Goal: Task Accomplishment & Management: Use online tool/utility

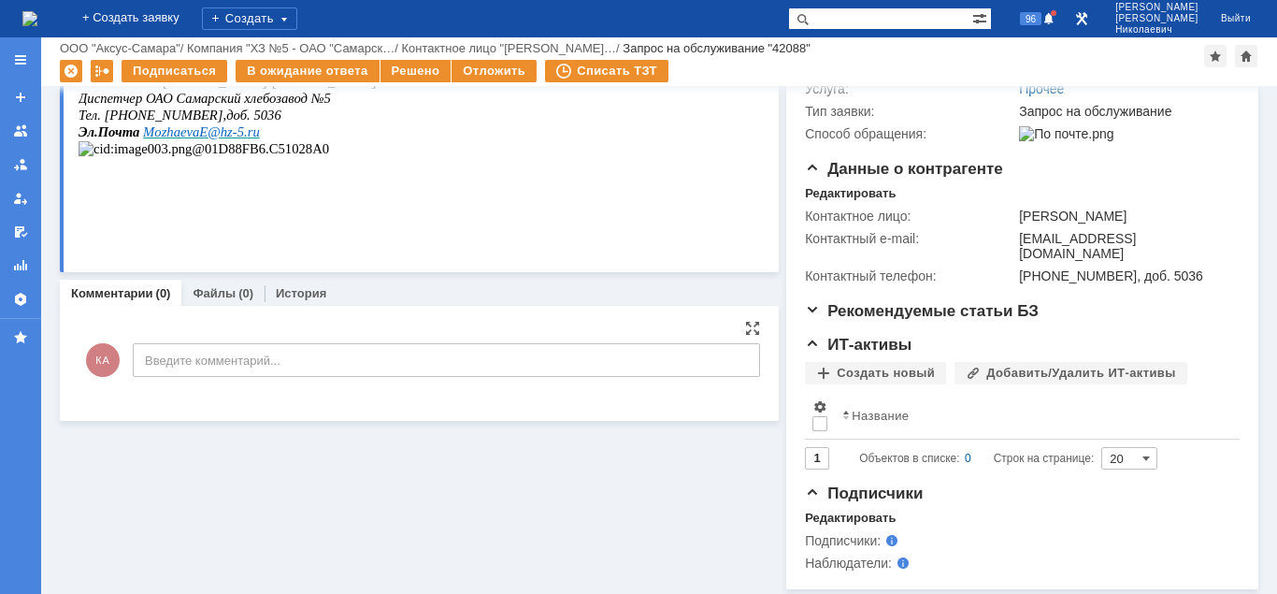
scroll to position [32, 0]
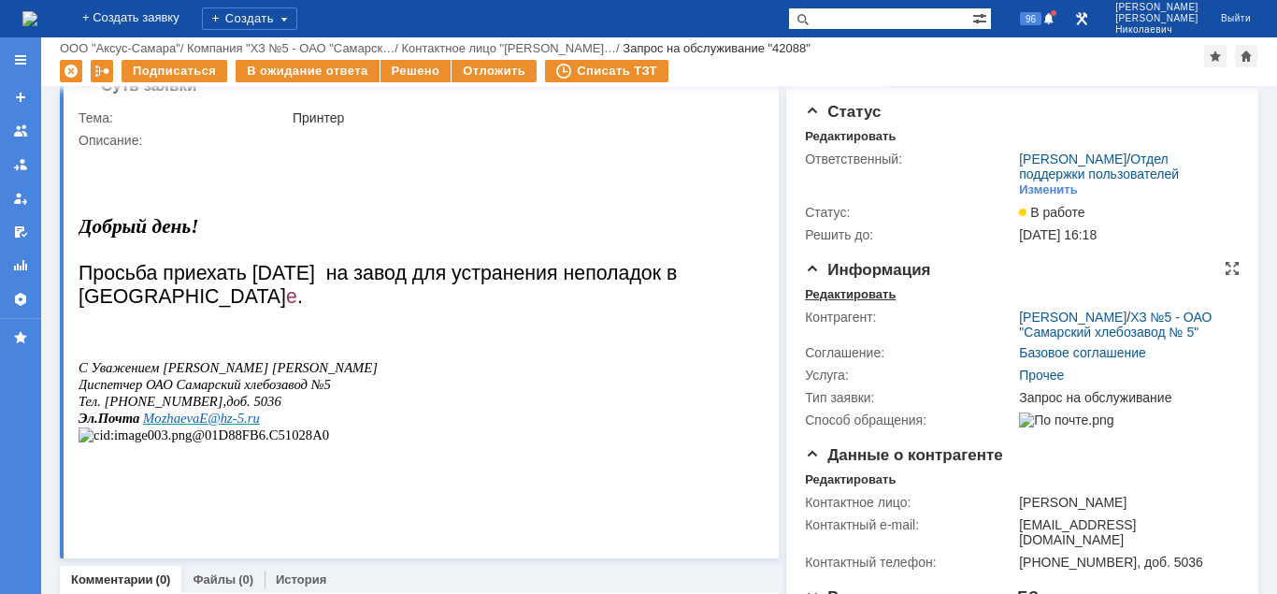
click at [838, 300] on div "Редактировать" at bounding box center [850, 294] width 91 height 15
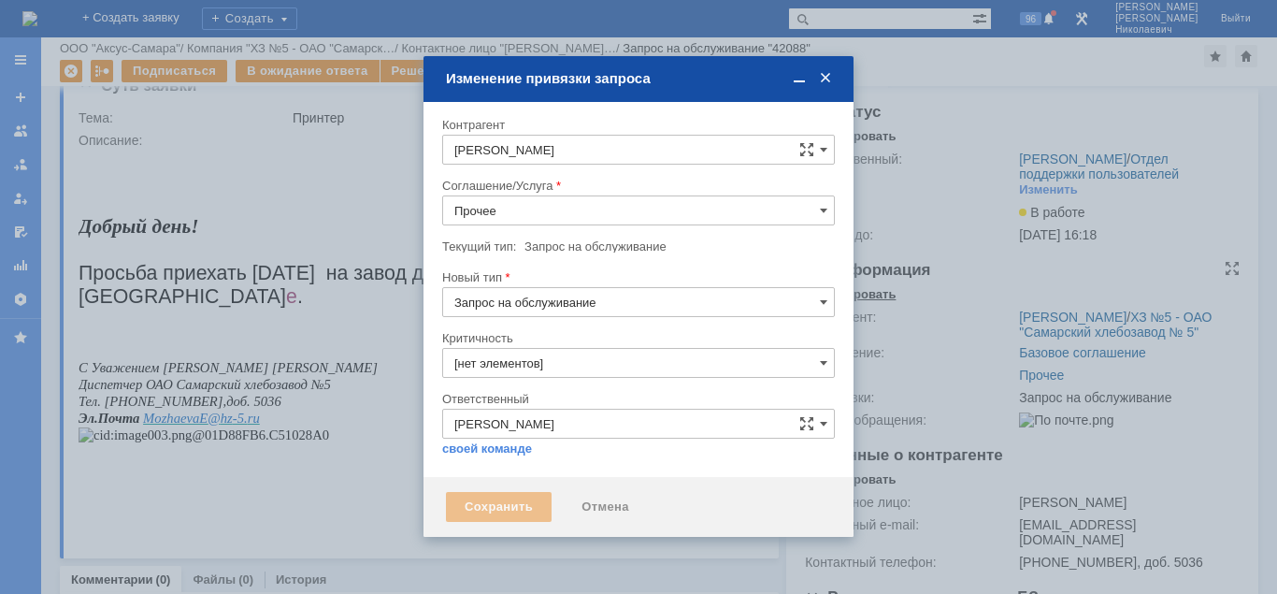
type input "[не указано]"
type input "3. Низкая"
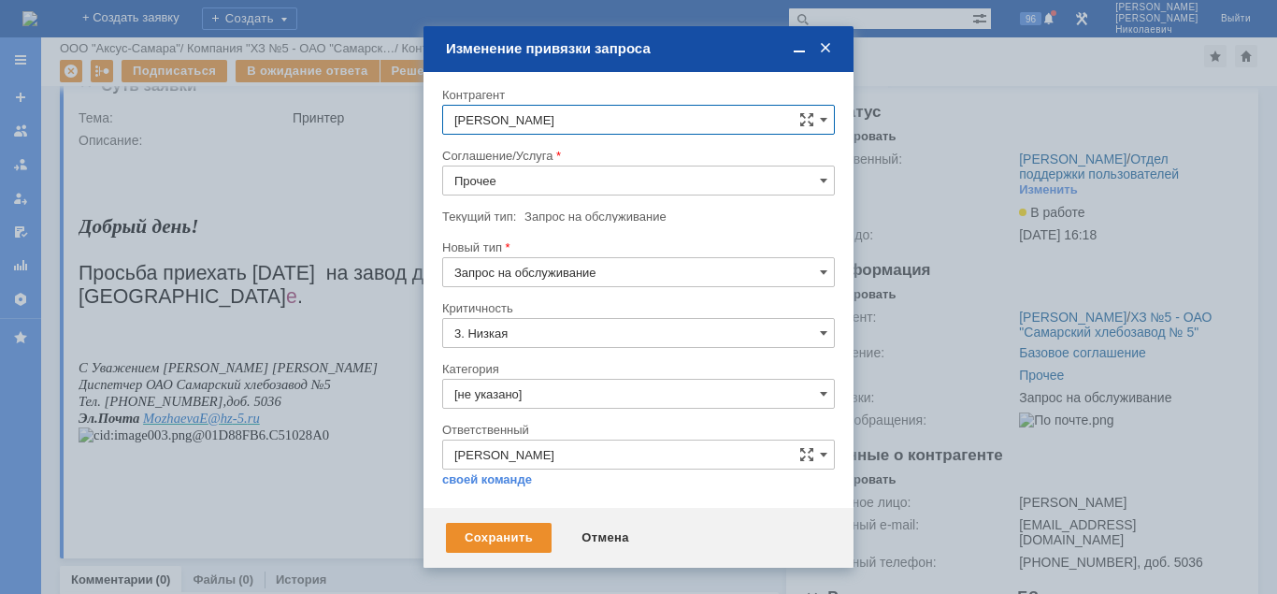
click at [520, 182] on input "Прочее" at bounding box center [638, 180] width 393 height 30
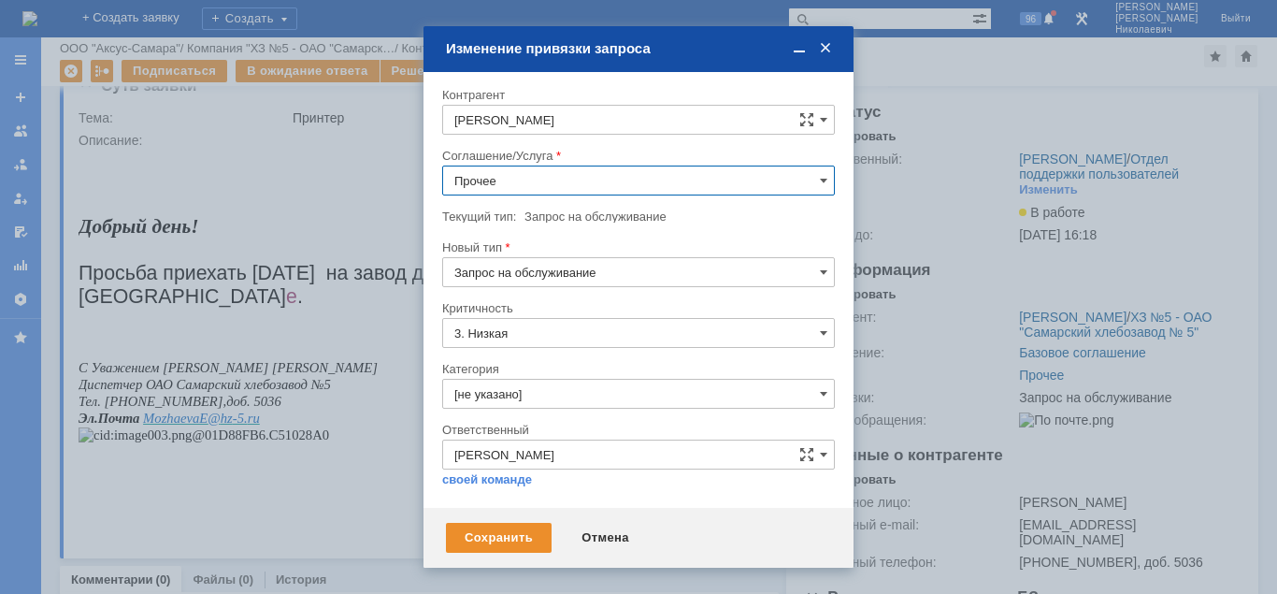
scroll to position [191, 0]
click at [585, 329] on span "ПТ_ ремонтно-восстановительные работы (РВР)" at bounding box center [638, 332] width 368 height 15
type input "ПТ_ ремонтно-восстановительные работы (РВР)"
click at [516, 539] on div "Сохранить" at bounding box center [499, 538] width 106 height 30
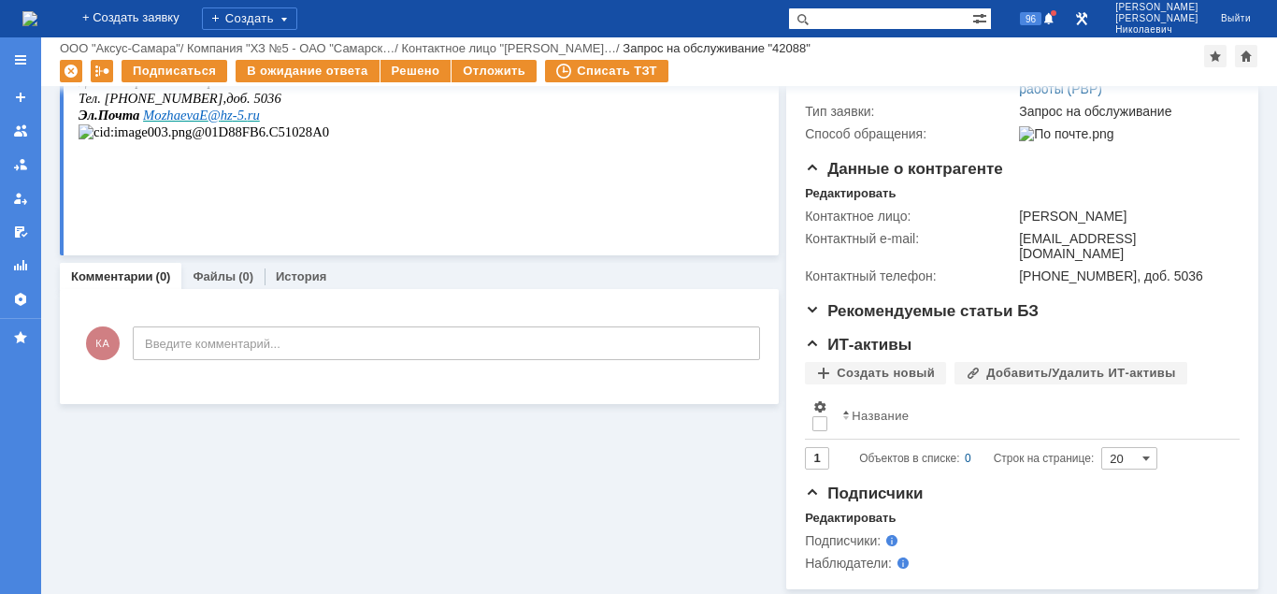
scroll to position [0, 0]
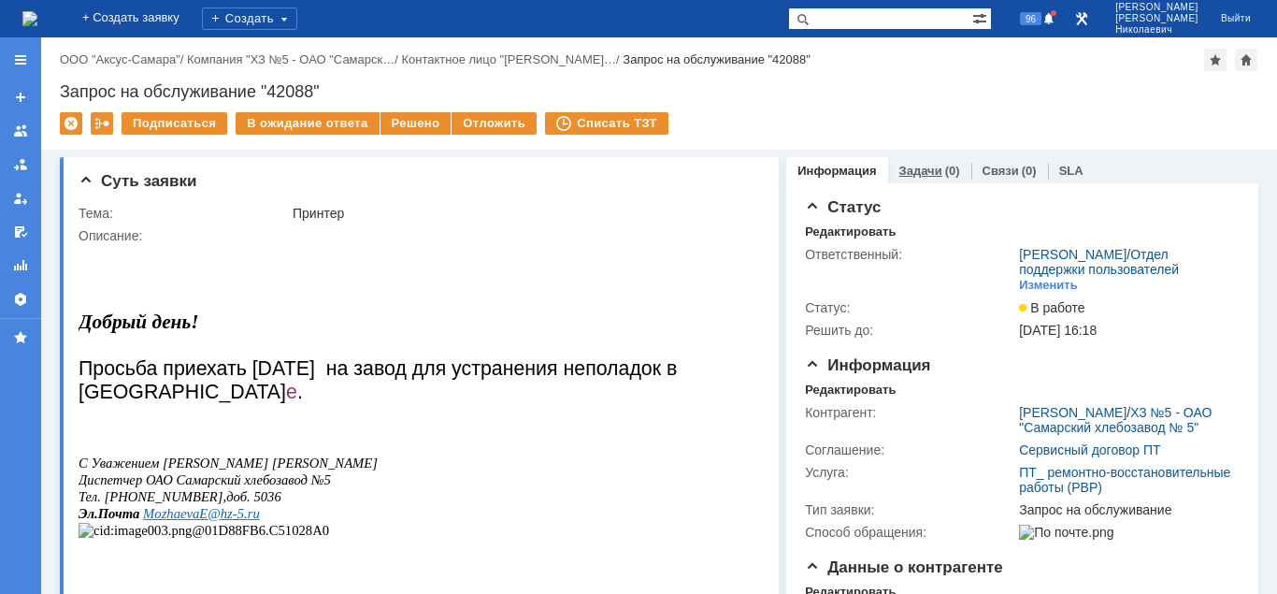
click at [923, 172] on link "Задачи" at bounding box center [920, 171] width 43 height 14
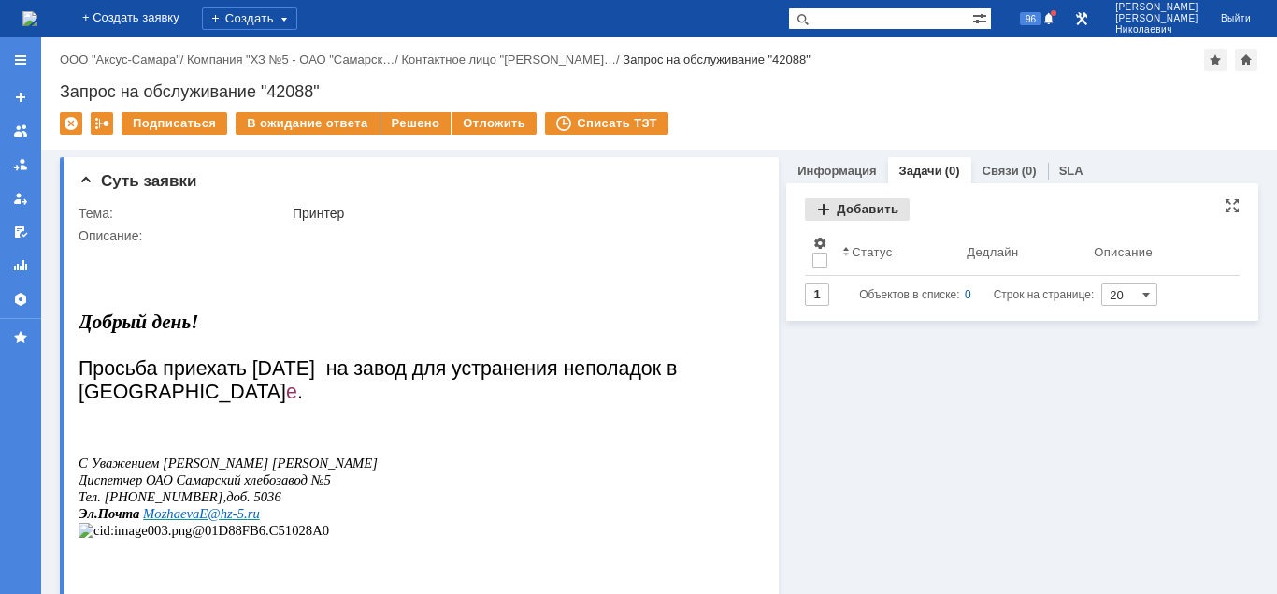
click at [868, 214] on div "Добавить" at bounding box center [857, 209] width 105 height 22
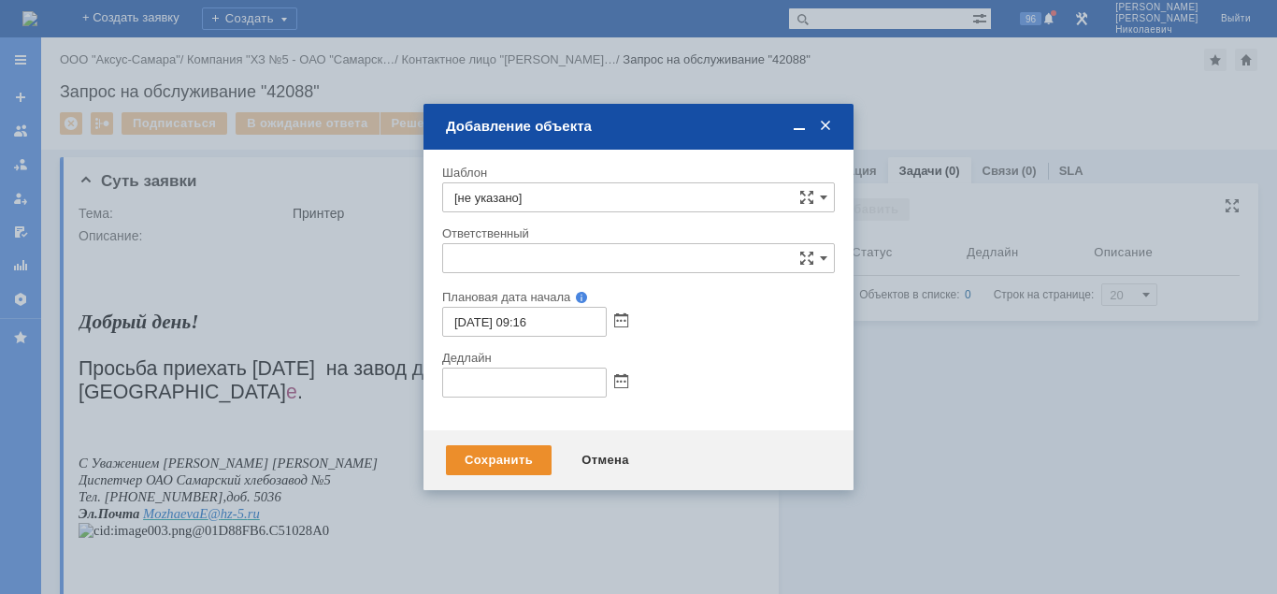
type input "[не указано]"
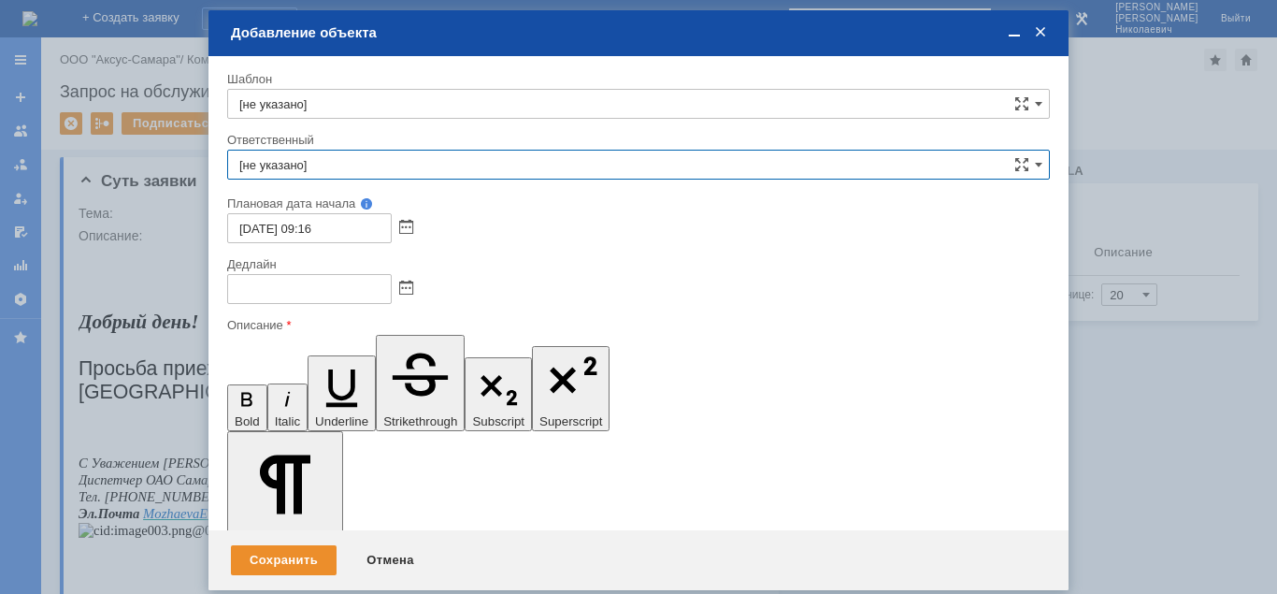
click at [459, 164] on input "[не указано]" at bounding box center [638, 165] width 823 height 30
type input "R"
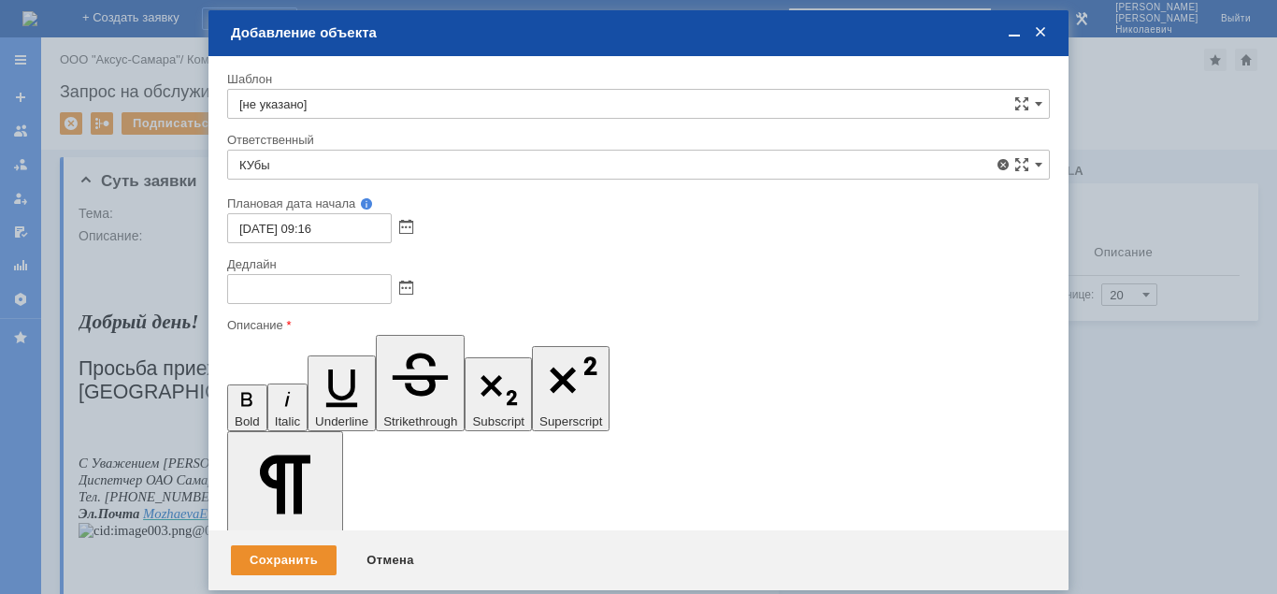
drag, startPoint x: 459, startPoint y: 298, endPoint x: 566, endPoint y: 299, distance: 106.6
click at [461, 298] on span "[PERSON_NAME]" at bounding box center [638, 301] width 798 height 15
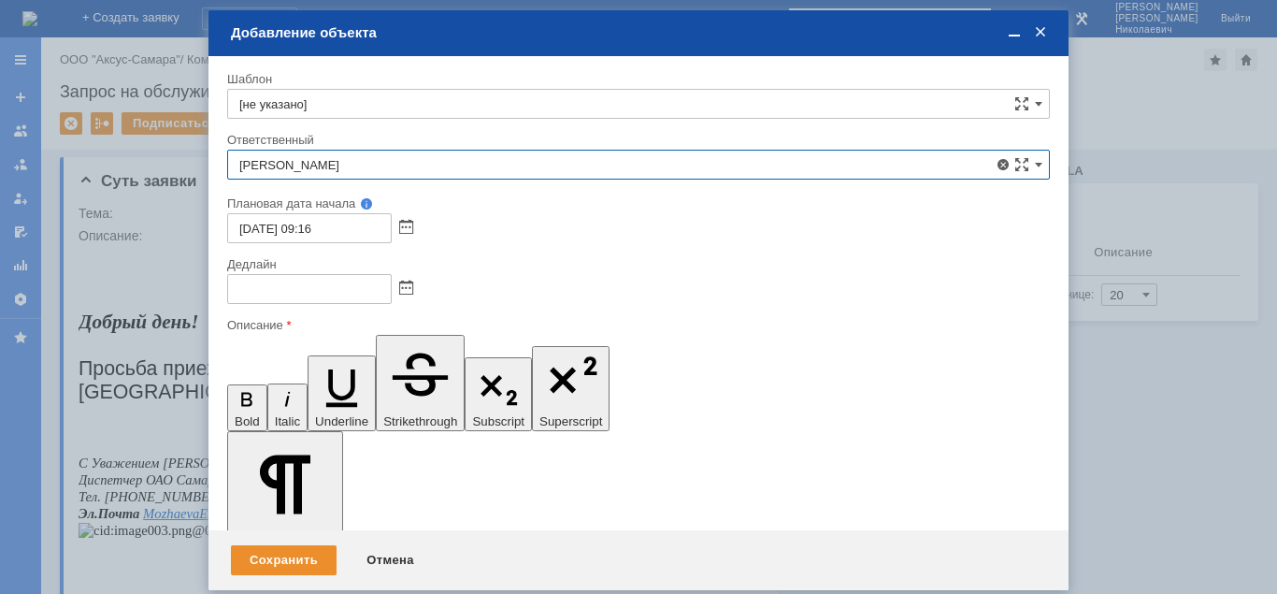
type input "[PERSON_NAME]"
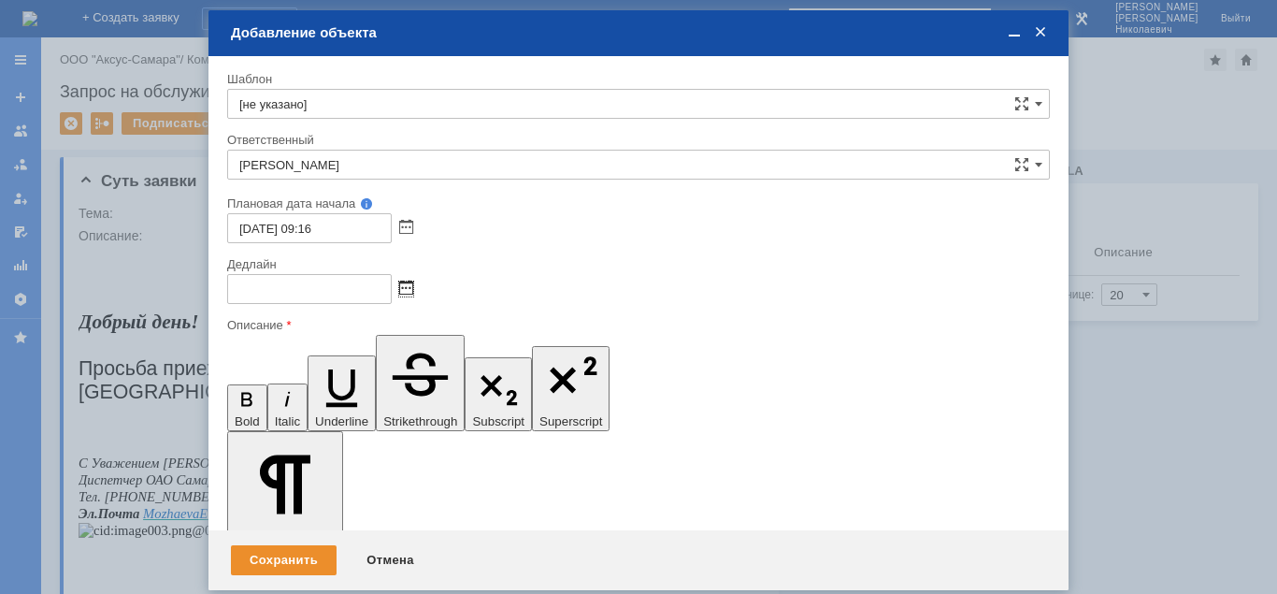
click at [409, 288] on span at bounding box center [406, 288] width 14 height 15
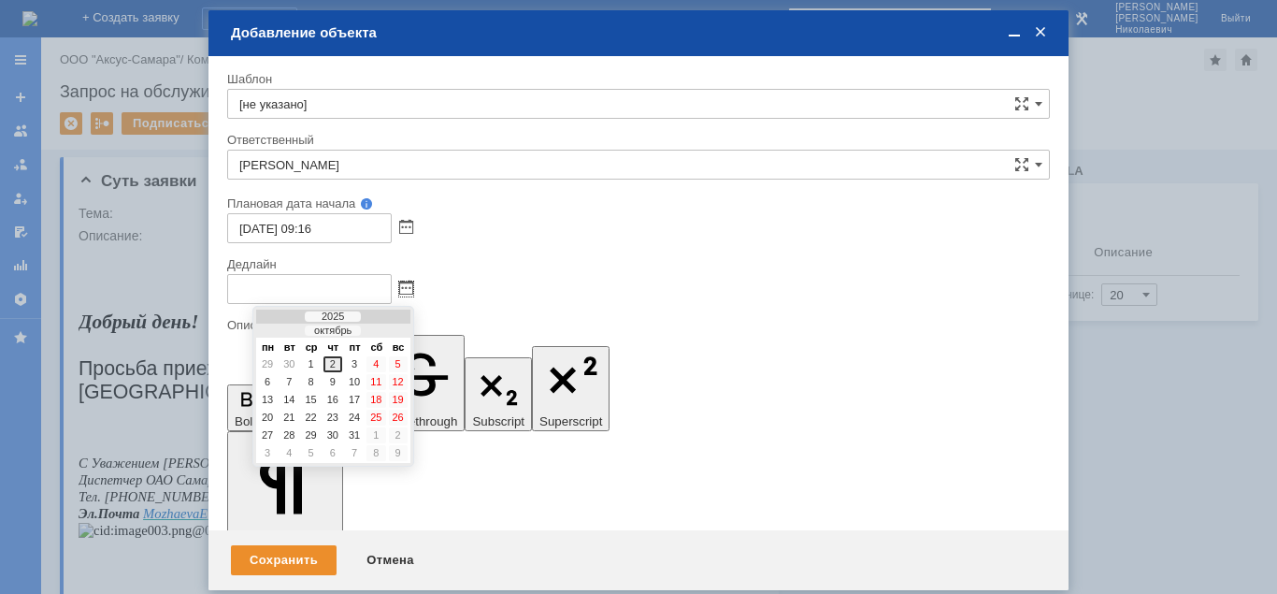
click at [332, 365] on div "2" at bounding box center [332, 364] width 19 height 16
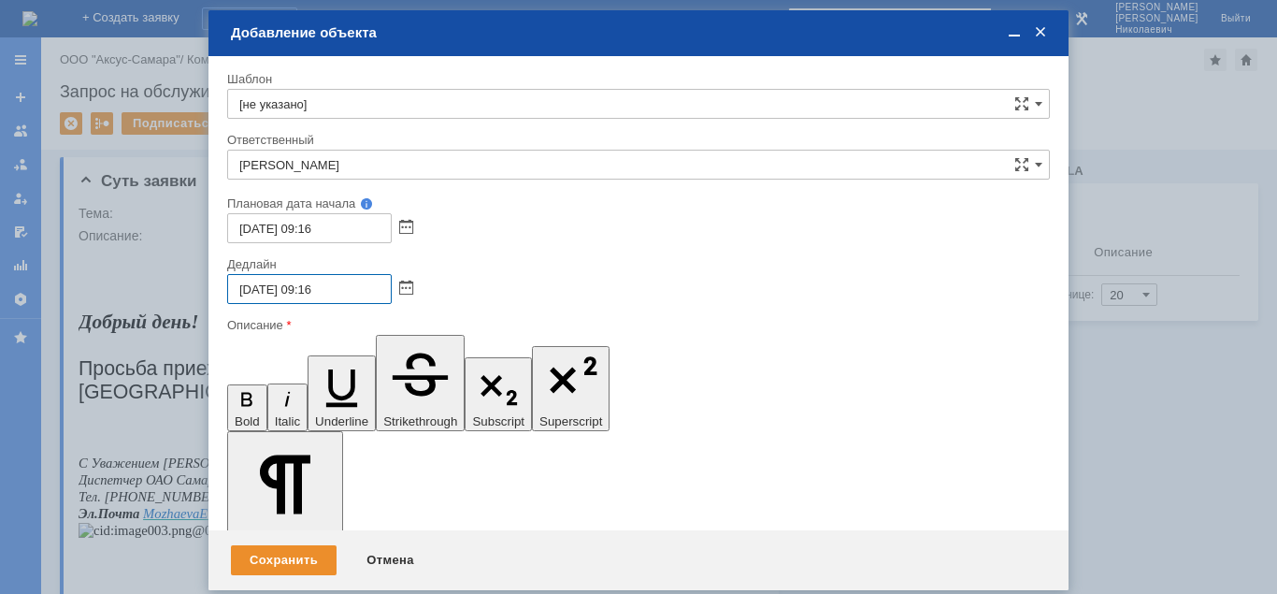
drag, startPoint x: 315, startPoint y: 287, endPoint x: 305, endPoint y: 287, distance: 10.3
click at [305, 287] on input "[DATE] 09:16" at bounding box center [309, 289] width 165 height 30
type input "[DATE] 18:00"
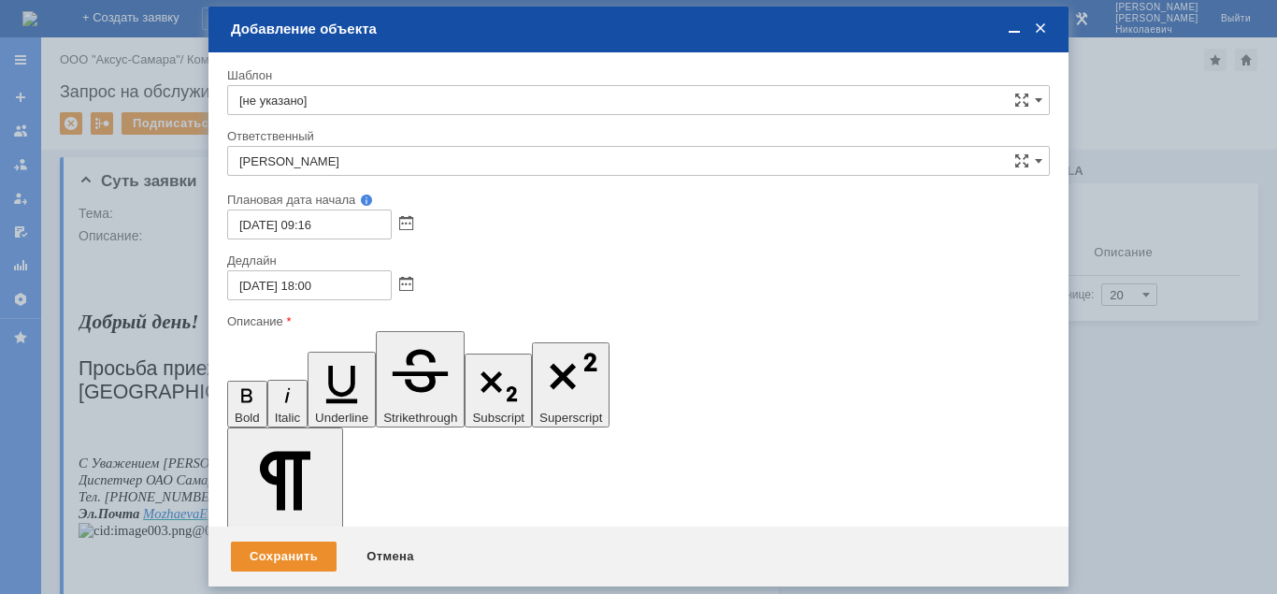
scroll to position [135, 0]
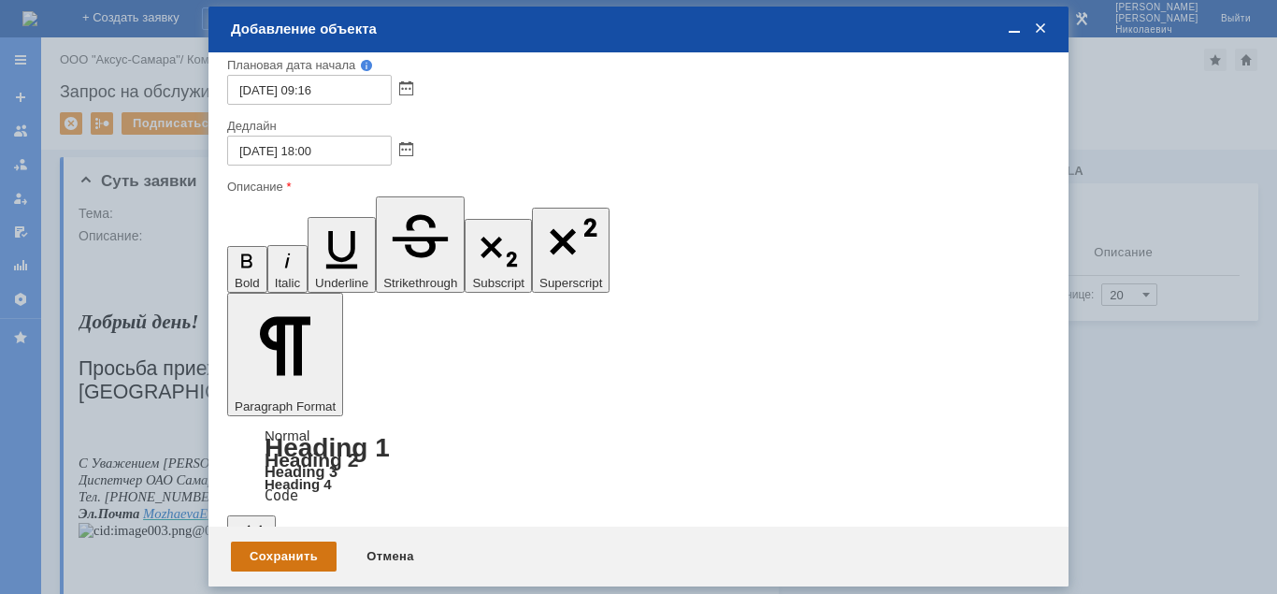
click at [291, 563] on div "Сохранить" at bounding box center [284, 556] width 106 height 30
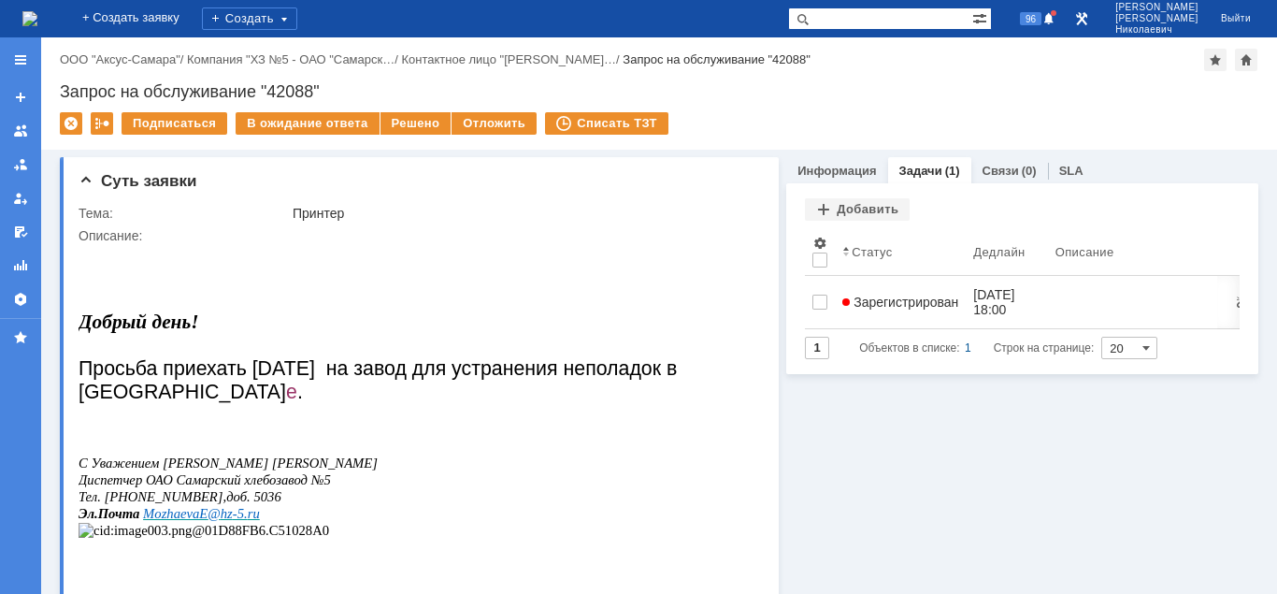
scroll to position [0, 0]
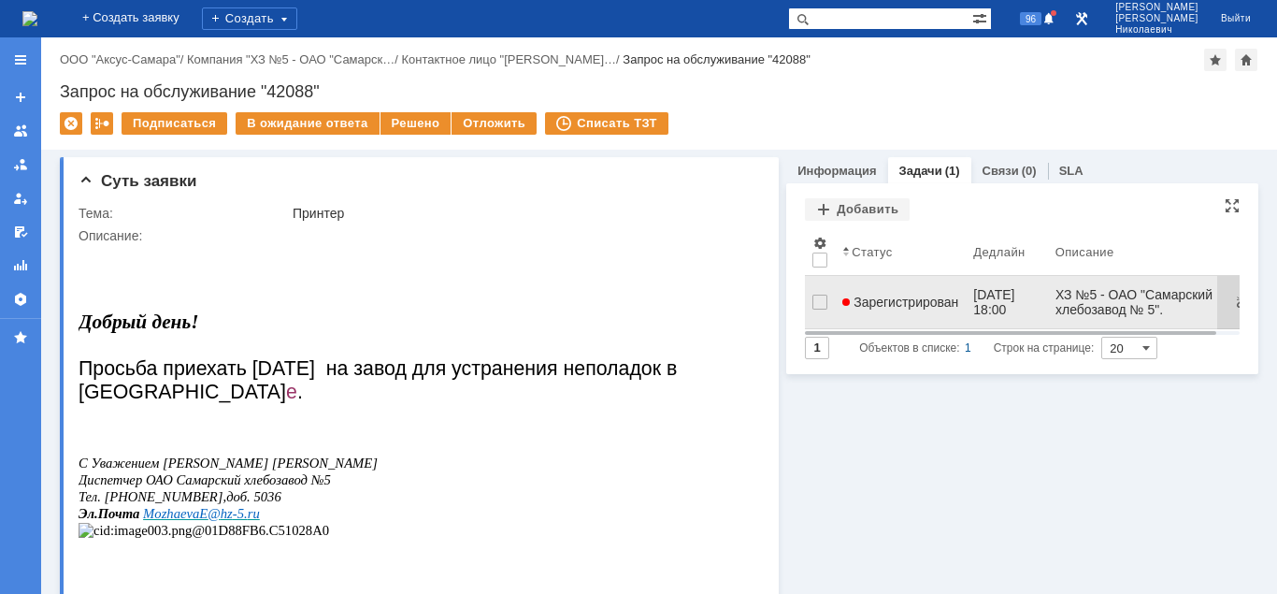
click at [880, 295] on span "Зарегистрирован" at bounding box center [900, 301] width 116 height 15
